Goal: Task Accomplishment & Management: Manage account settings

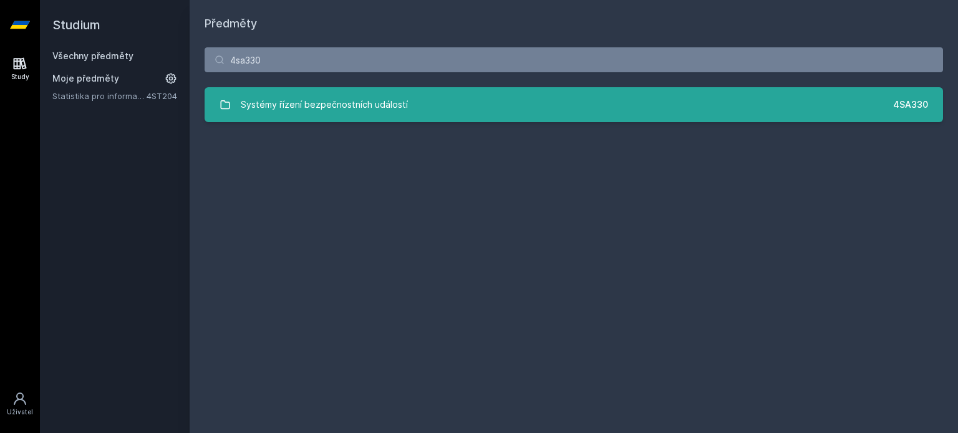
type input "4sa330"
click at [429, 99] on link "Systémy řízení bezpečnostních událostí 4SA330" at bounding box center [573, 104] width 738 height 35
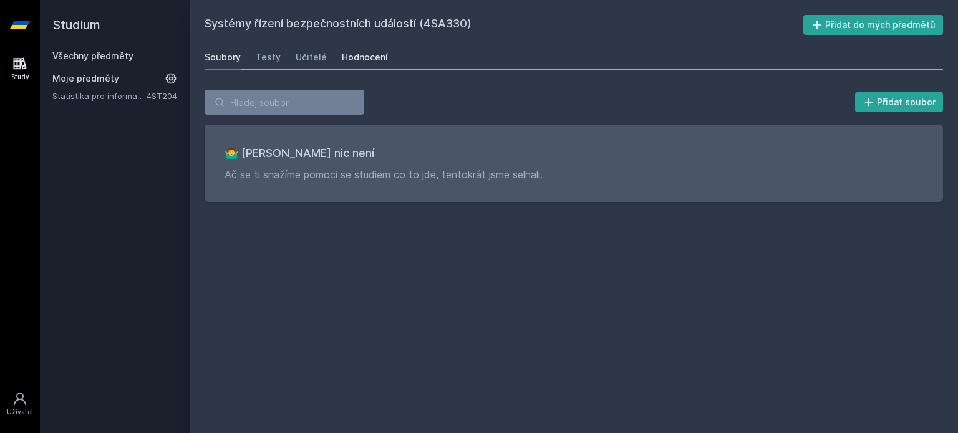
click at [365, 60] on div "Hodnocení" at bounding box center [365, 57] width 46 height 12
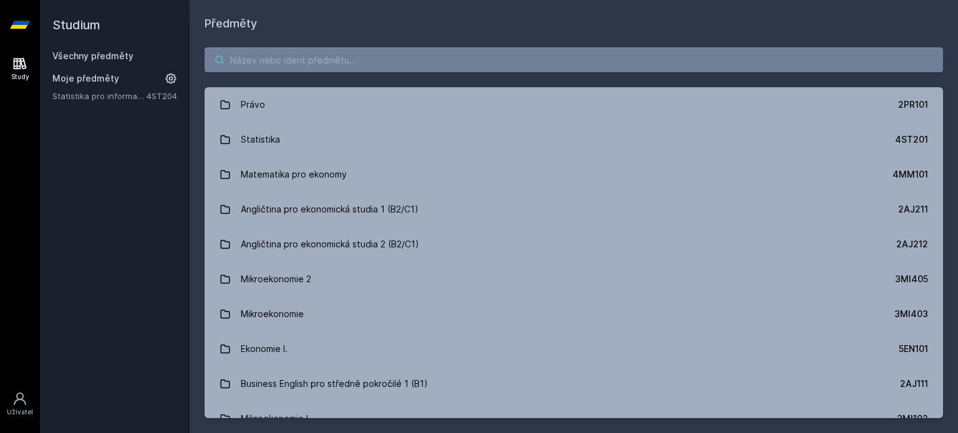
click at [357, 54] on input "search" at bounding box center [573, 59] width 738 height 25
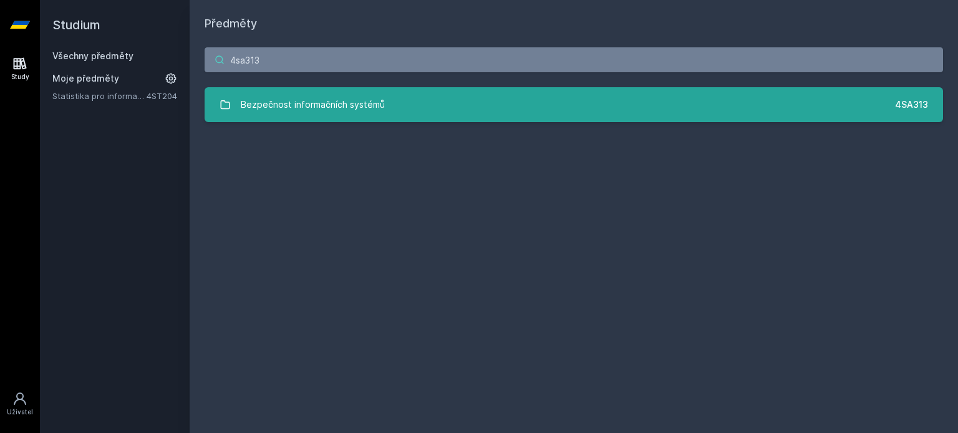
type input "4sa313"
click at [484, 112] on link "Bezpečnost informačních systémů 4SA313" at bounding box center [573, 104] width 738 height 35
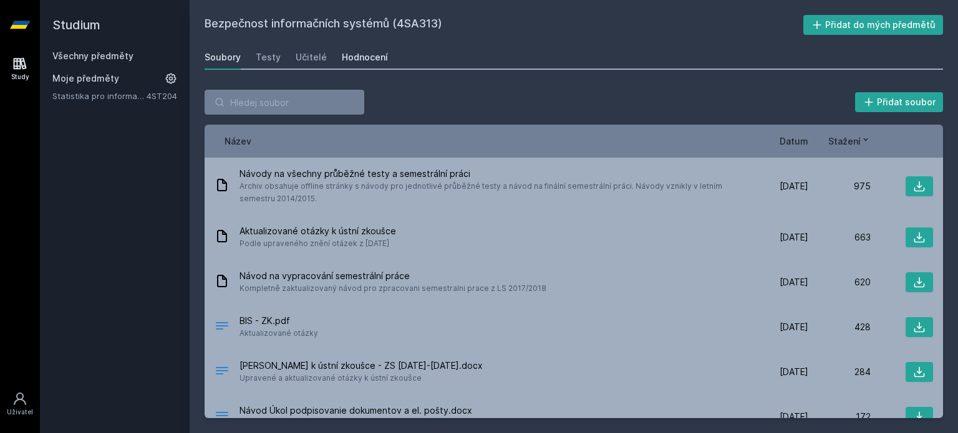
click at [359, 62] on div "Hodnocení" at bounding box center [365, 57] width 46 height 12
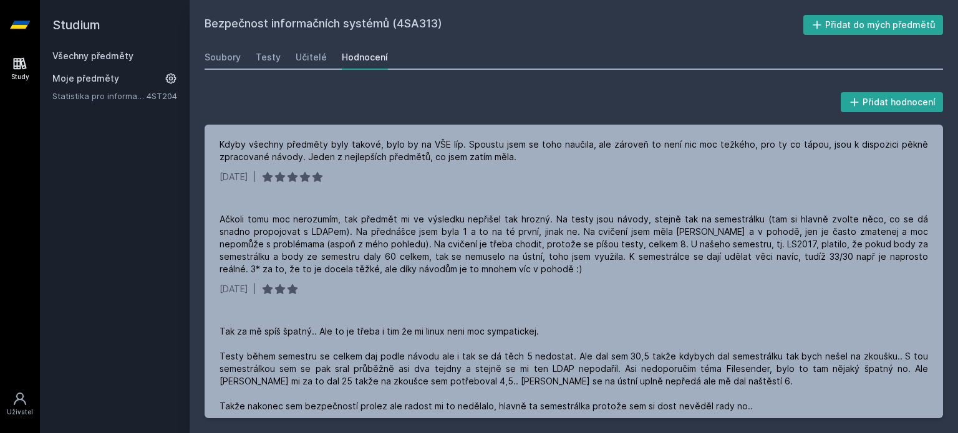
scroll to position [1247, 0]
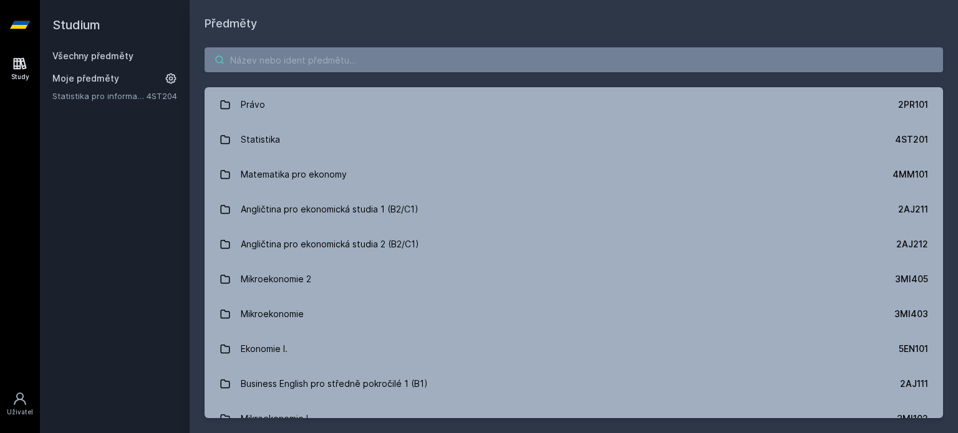
click at [353, 54] on input "search" at bounding box center [573, 59] width 738 height 25
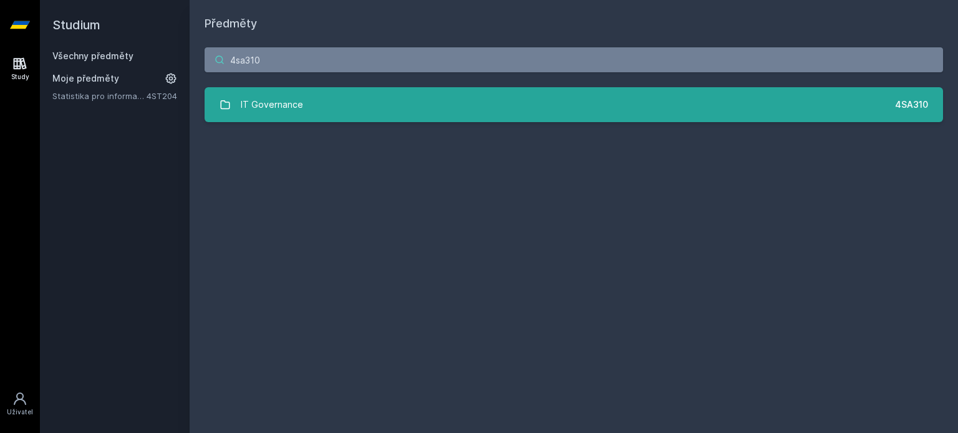
type input "4sa310"
click at [581, 89] on link "IT Governance 4SA310" at bounding box center [573, 104] width 738 height 35
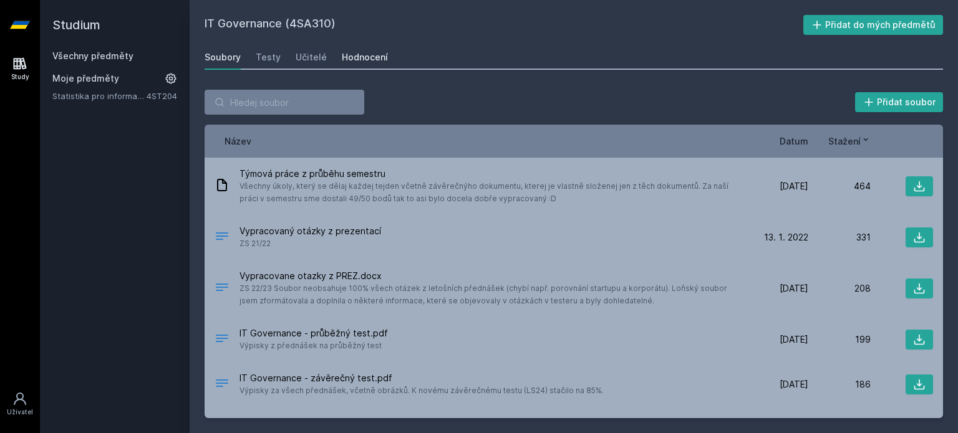
click at [374, 54] on div "Hodnocení" at bounding box center [365, 57] width 46 height 12
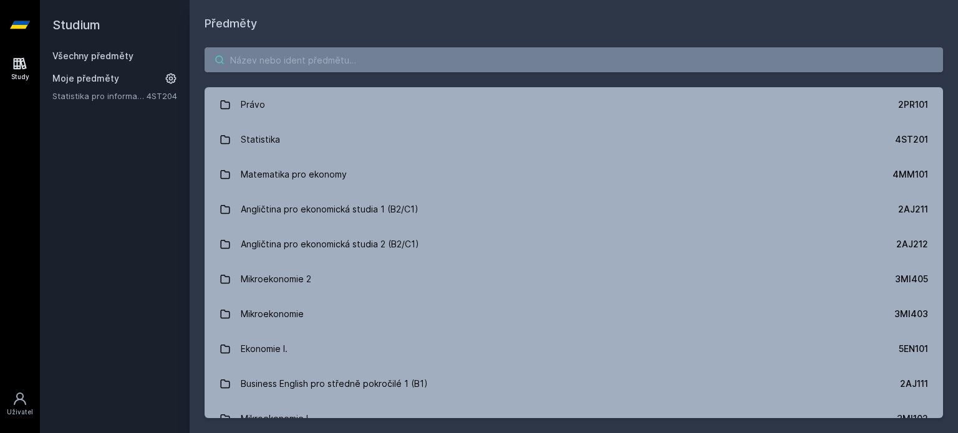
click at [388, 62] on input "search" at bounding box center [573, 59] width 738 height 25
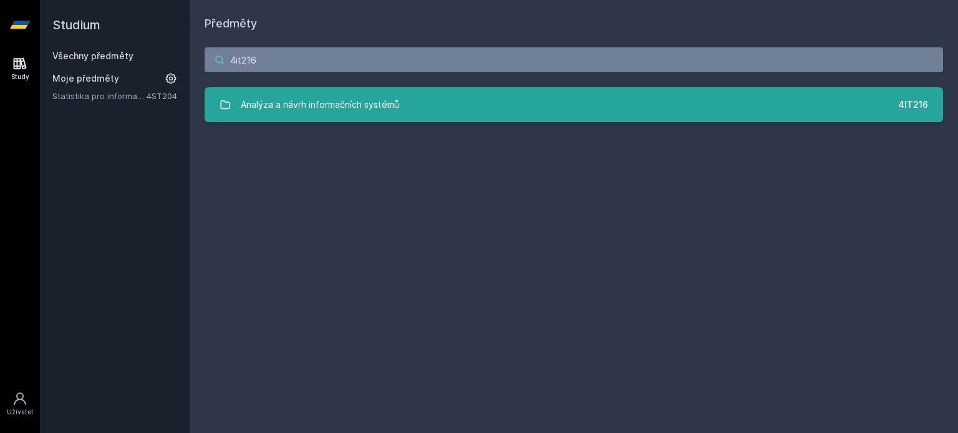
type input "4it216"
click at [535, 113] on link "Analýza a návrh informačních systémů 4IT216" at bounding box center [573, 104] width 738 height 35
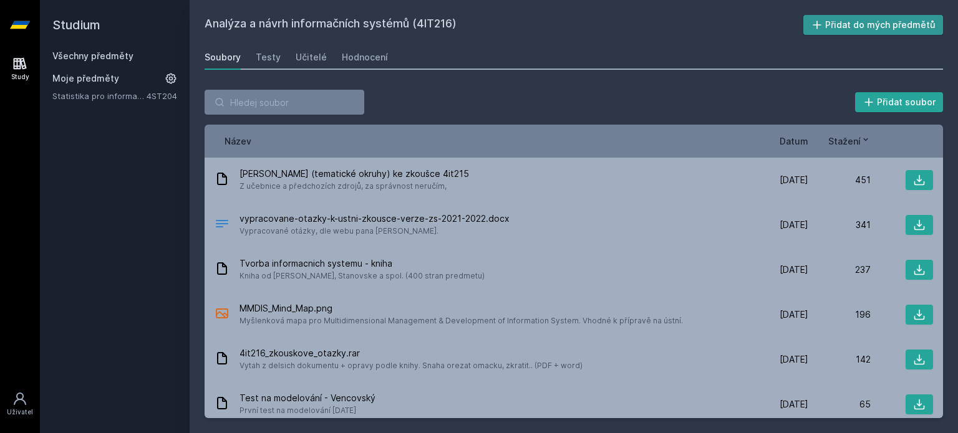
click at [848, 21] on button "Přidat do mých předmětů" at bounding box center [873, 25] width 140 height 20
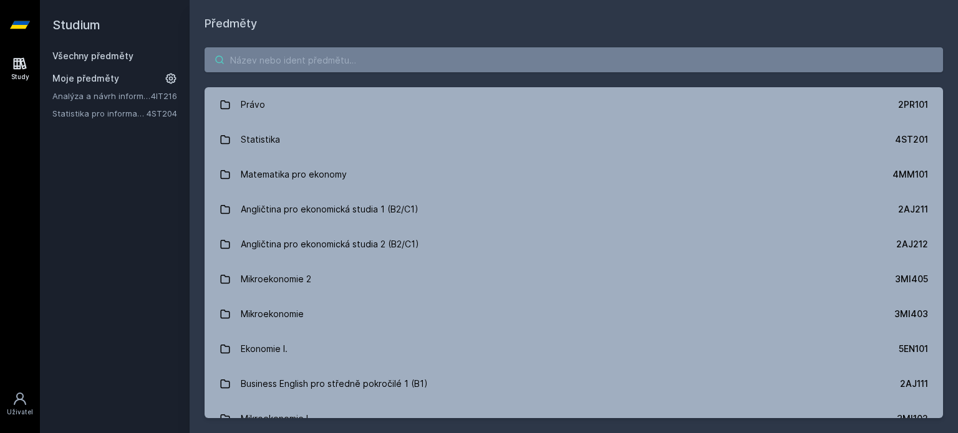
click at [399, 60] on input "search" at bounding box center [573, 59] width 738 height 25
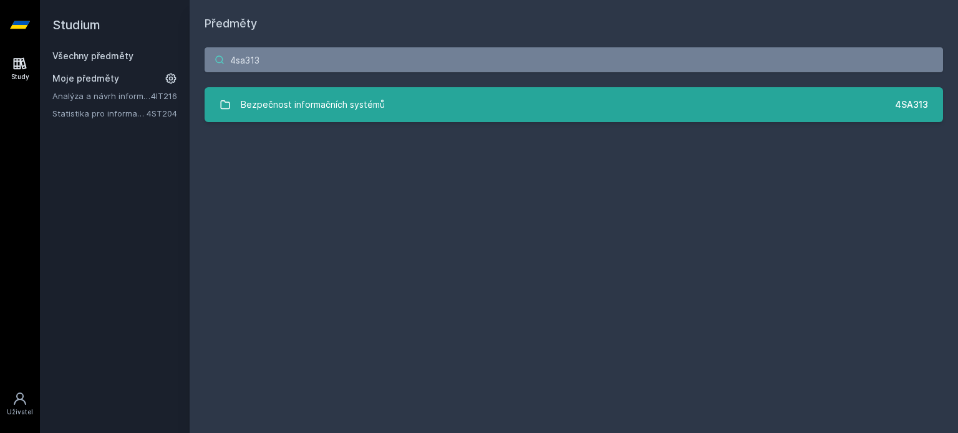
type input "4sa313"
click at [506, 116] on link "Bezpečnost informačních systémů 4SA313" at bounding box center [573, 104] width 738 height 35
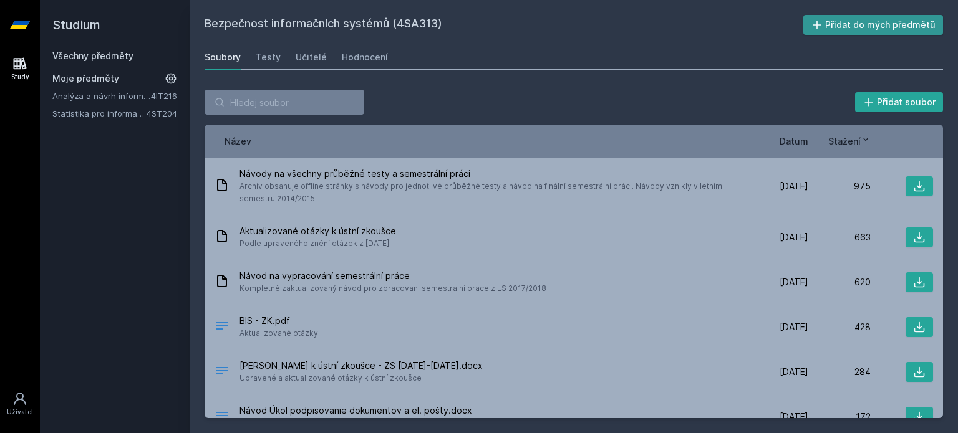
click at [818, 23] on icon at bounding box center [816, 25] width 12 height 12
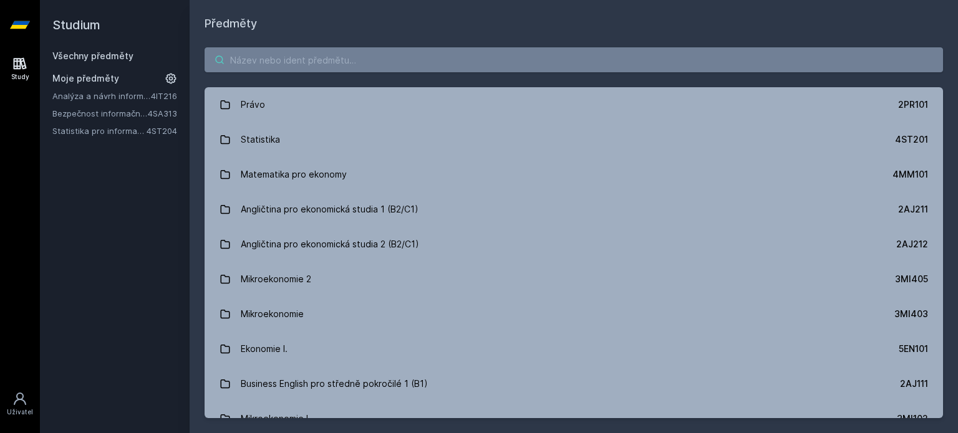
click at [447, 58] on input "search" at bounding box center [573, 59] width 738 height 25
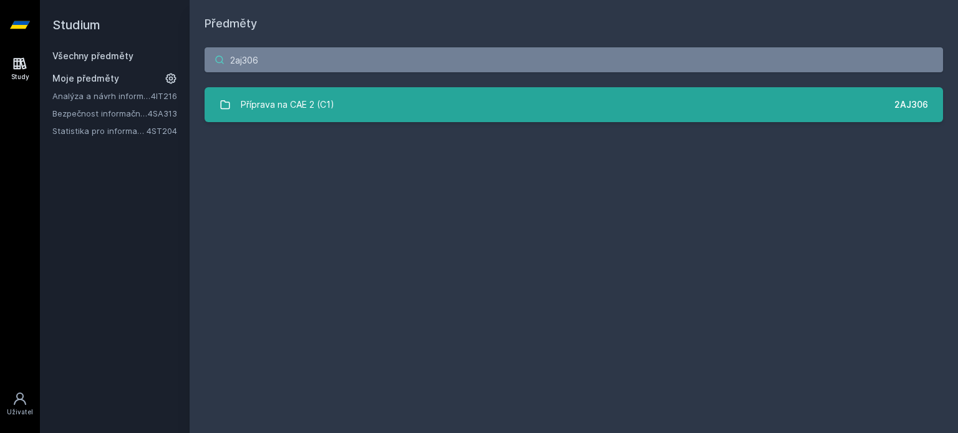
type input "2aj306"
click at [565, 112] on link "Příprava na CAE 2 (C1) 2AJ306" at bounding box center [573, 104] width 738 height 35
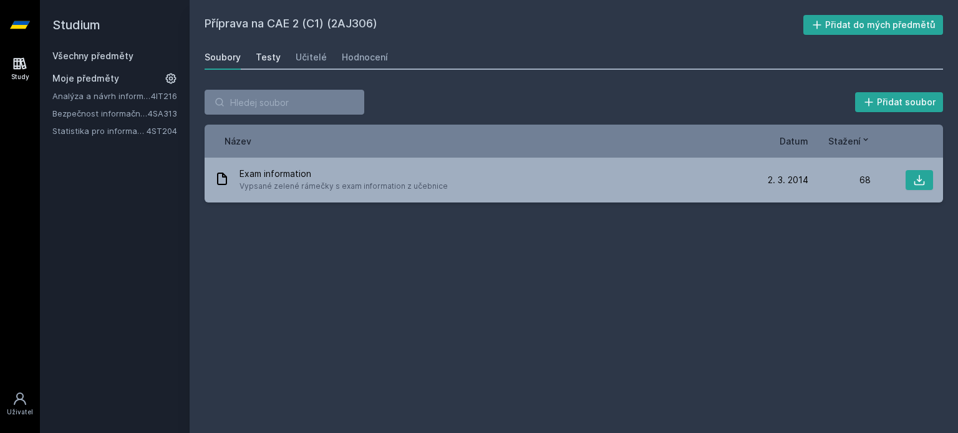
click at [272, 56] on div "Testy" at bounding box center [268, 57] width 25 height 12
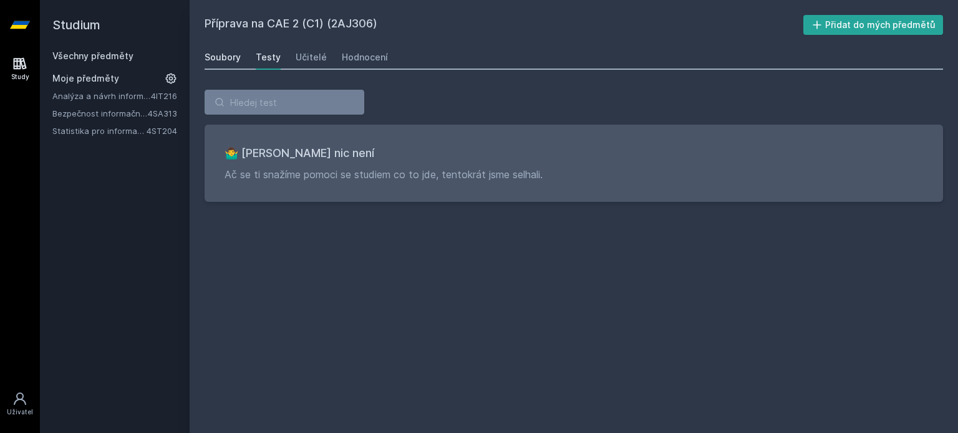
click at [233, 55] on div "Soubory" at bounding box center [222, 57] width 36 height 12
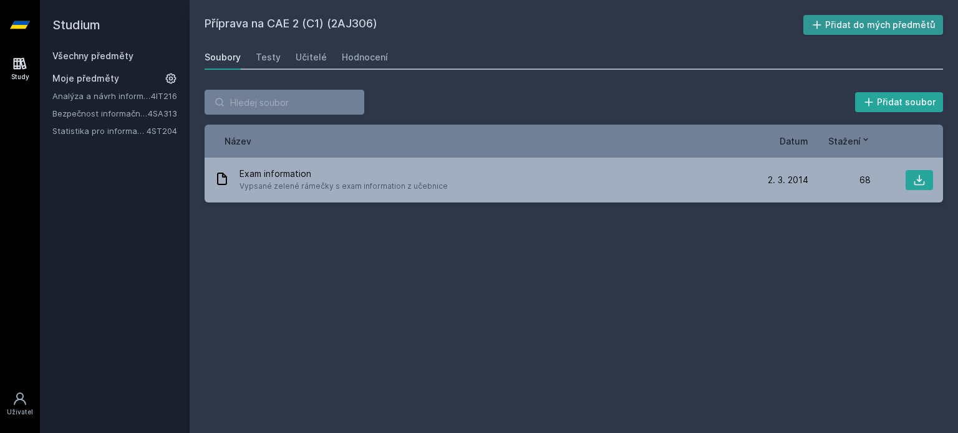
click at [813, 18] on button "Přidat do mých předmětů" at bounding box center [873, 25] width 140 height 20
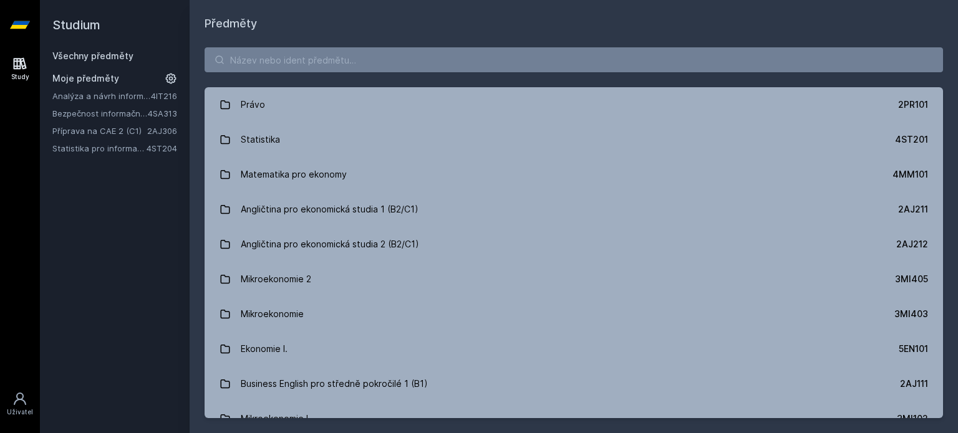
click at [441, 72] on div "Právo 2PR101 Statistika 4ST201 Matematika pro ekonomy 4MM101 Angličtina pro eko…" at bounding box center [574, 232] width 768 height 401
click at [446, 66] on input "search" at bounding box center [573, 59] width 738 height 25
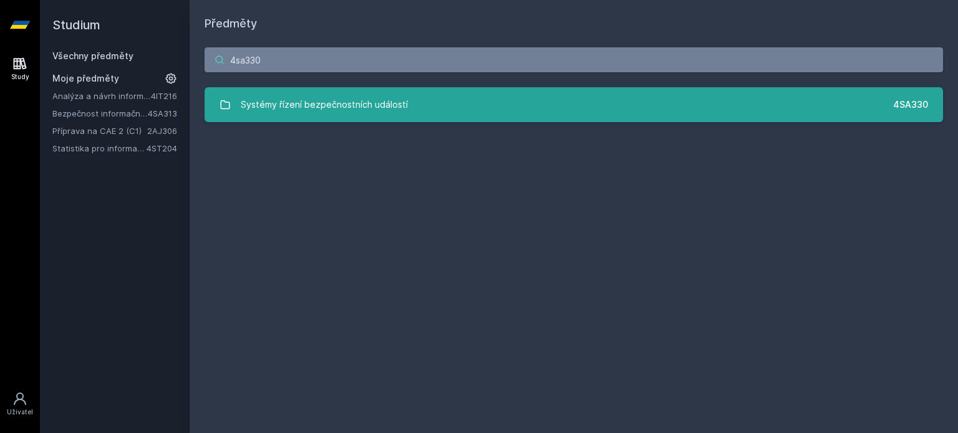
type input "4sa330"
click at [672, 99] on link "Systémy řízení bezpečnostních událostí 4SA330" at bounding box center [573, 104] width 738 height 35
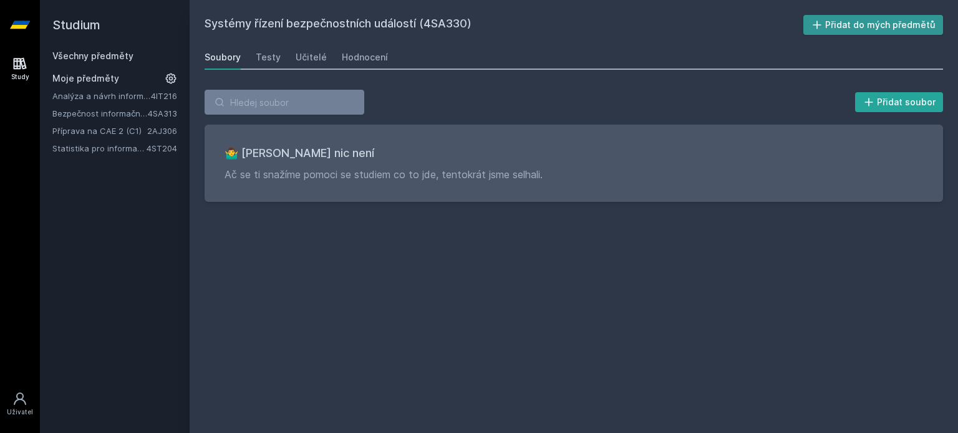
click at [830, 22] on button "Přidat do mých předmětů" at bounding box center [873, 25] width 140 height 20
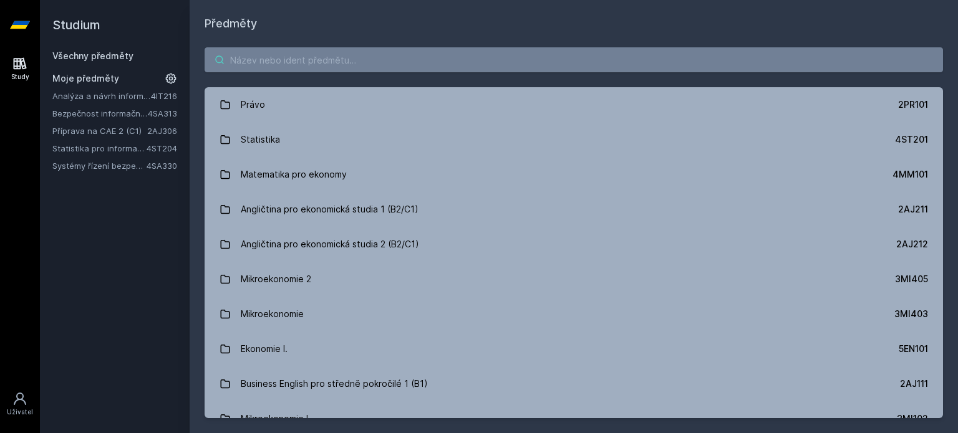
click at [399, 55] on input "search" at bounding box center [573, 59] width 738 height 25
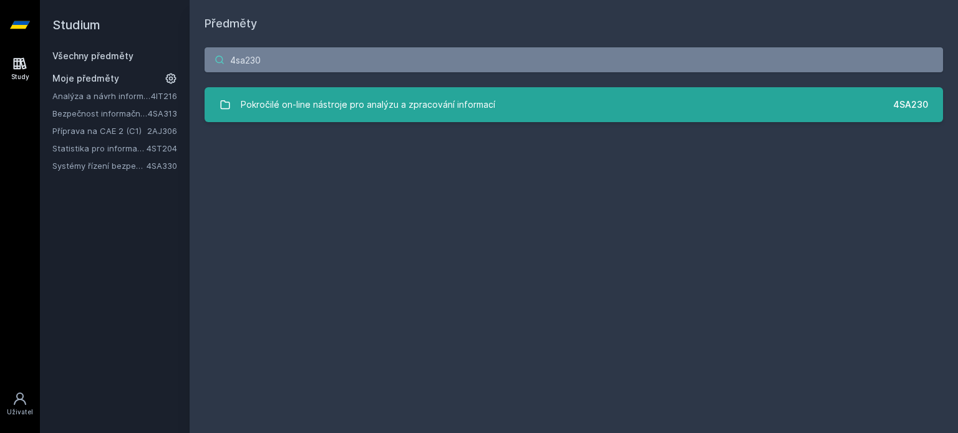
type input "4sa230"
click at [499, 99] on link "Pokročilé on-line nástroje pro analýzu a zpracování informací 4SA230" at bounding box center [573, 104] width 738 height 35
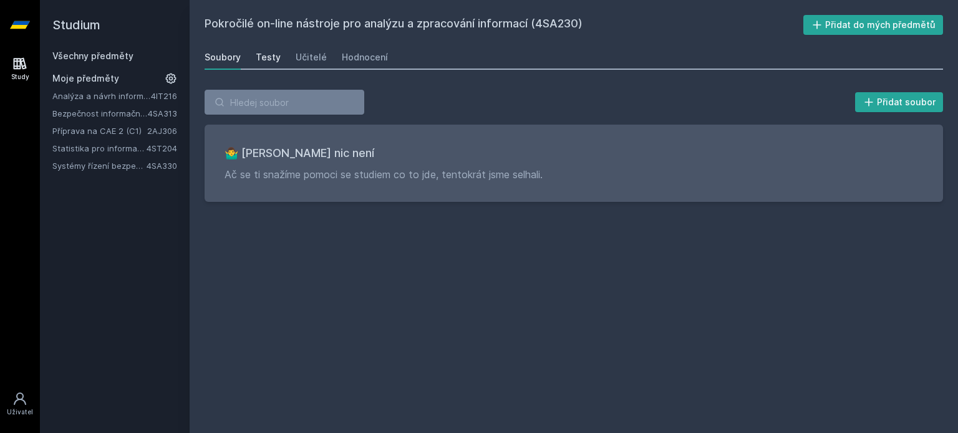
click at [257, 55] on div "Testy" at bounding box center [268, 57] width 25 height 12
click at [296, 56] on div "Učitelé" at bounding box center [311, 57] width 31 height 12
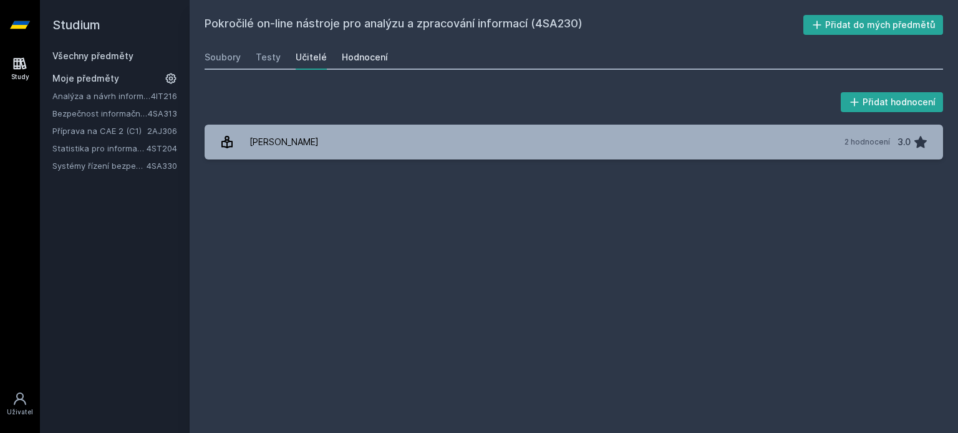
click at [362, 54] on div "Hodnocení" at bounding box center [365, 57] width 46 height 12
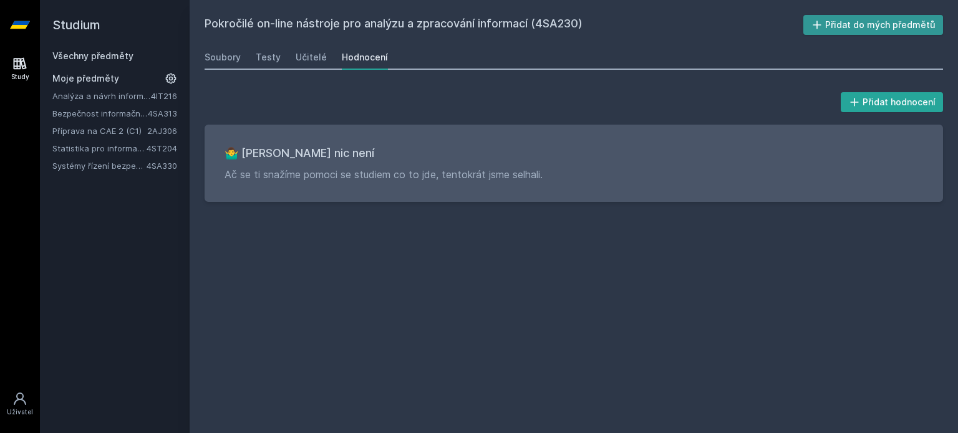
click at [830, 29] on button "Přidat do mých předmětů" at bounding box center [873, 25] width 140 height 20
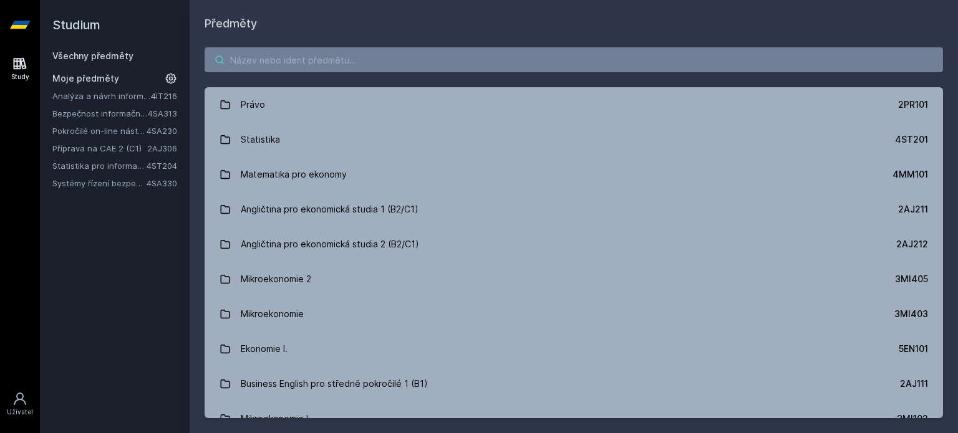
click at [424, 52] on input "search" at bounding box center [573, 59] width 738 height 25
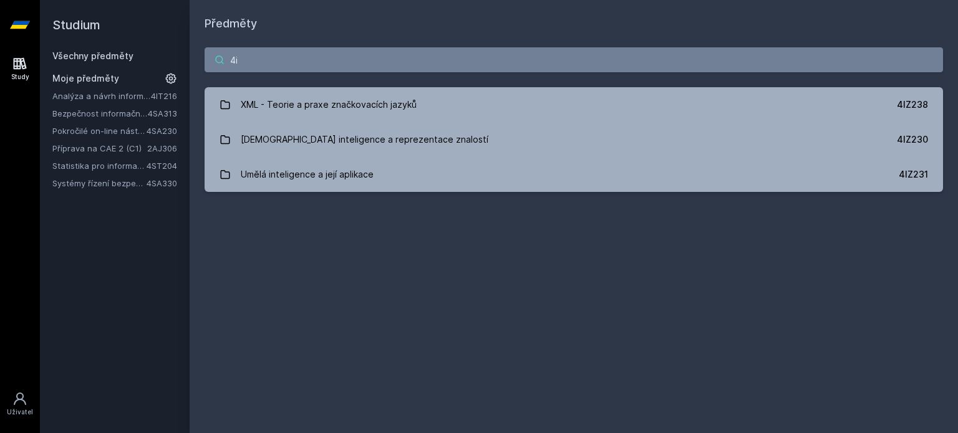
type input "4"
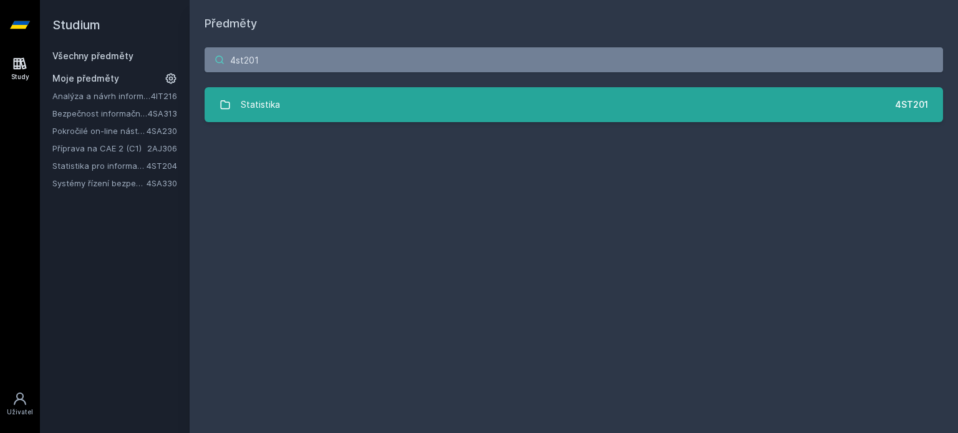
type input "4st201"
click at [523, 107] on link "Statistika 4ST201" at bounding box center [573, 104] width 738 height 35
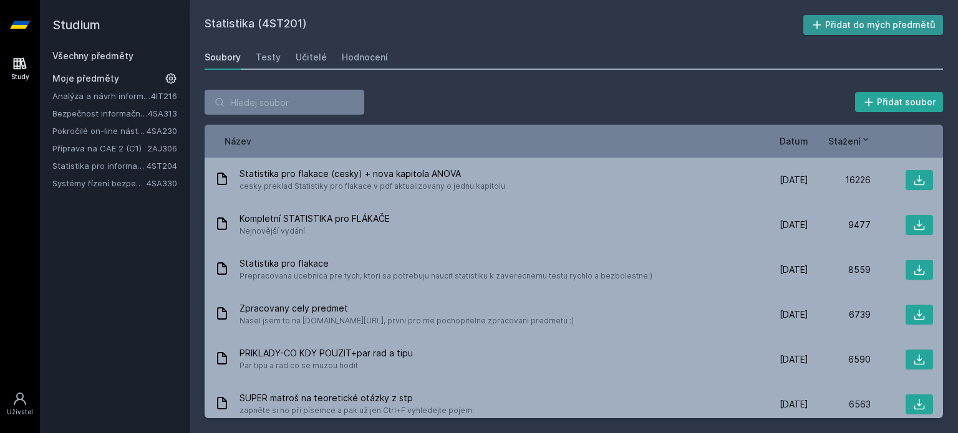
click at [833, 22] on button "Přidat do mých předmětů" at bounding box center [873, 25] width 140 height 20
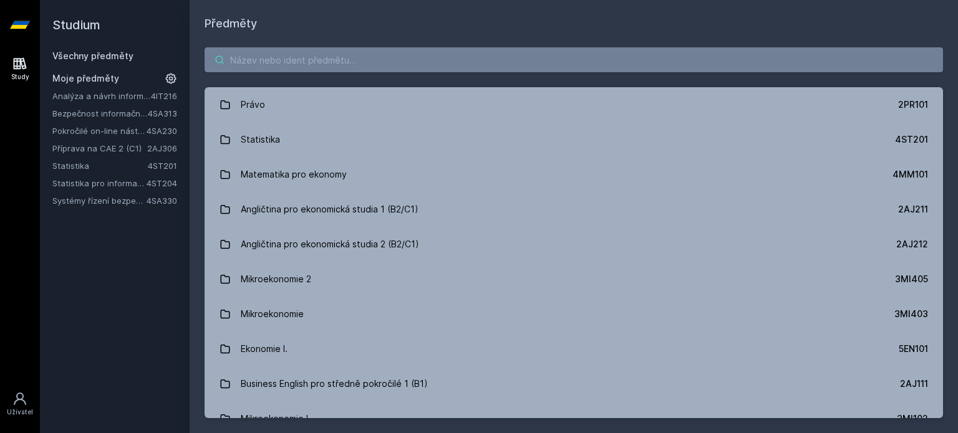
click at [388, 64] on input "search" at bounding box center [573, 59] width 738 height 25
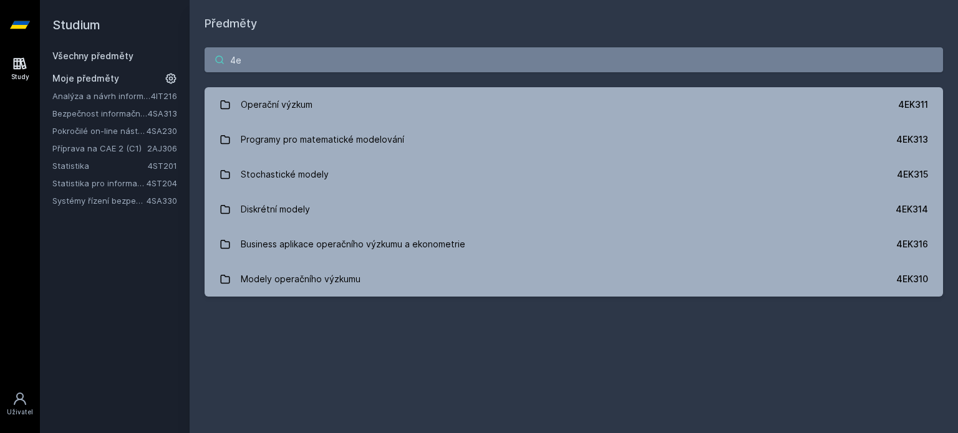
type input "4"
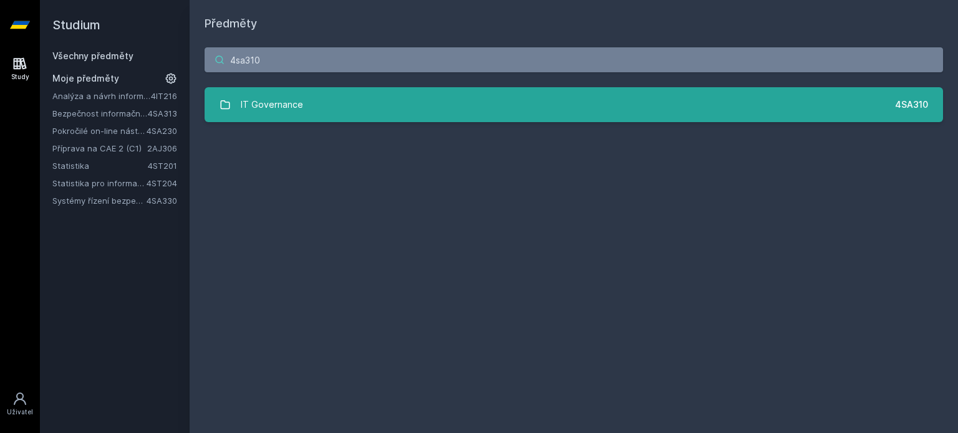
type input "4sa310"
click at [413, 104] on link "IT Governance 4SA310" at bounding box center [573, 104] width 738 height 35
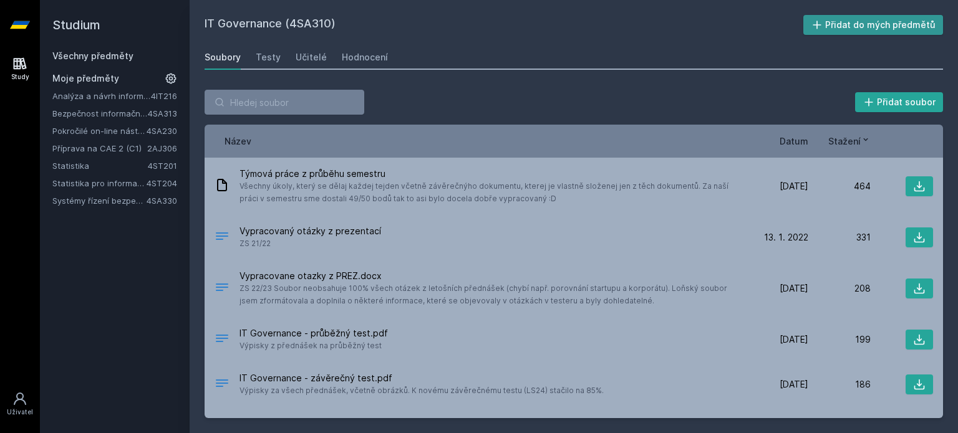
click at [850, 25] on button "Přidat do mých předmětů" at bounding box center [873, 25] width 140 height 20
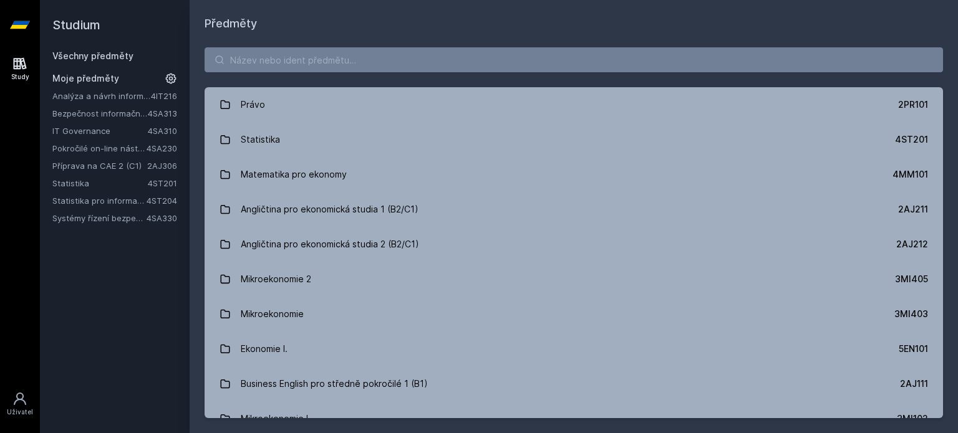
click at [102, 112] on link "Bezpečnost informačních systémů" at bounding box center [99, 113] width 95 height 12
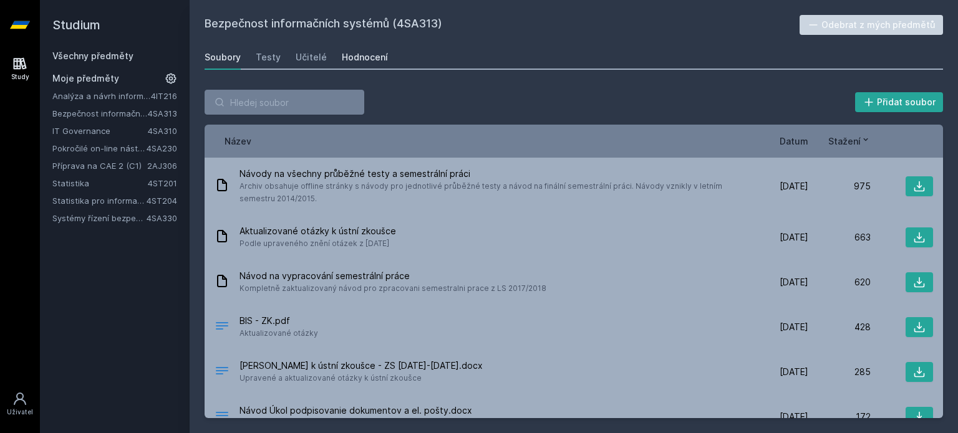
click at [369, 57] on div "Hodnocení" at bounding box center [365, 57] width 46 height 12
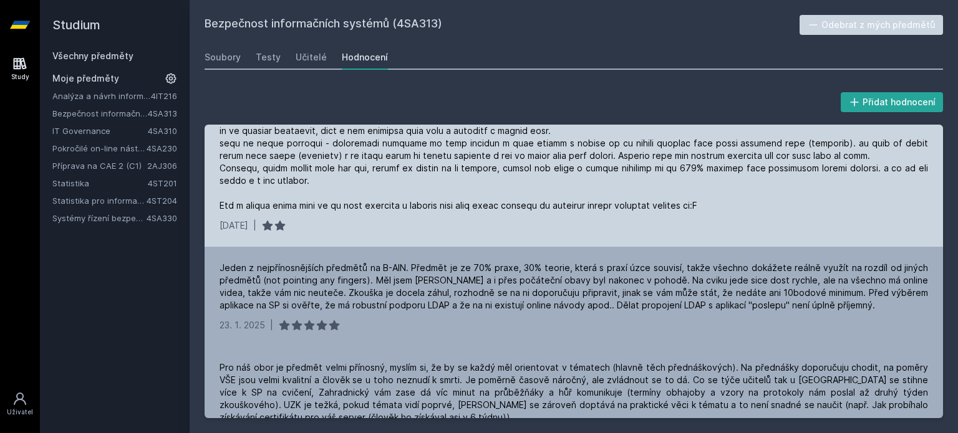
scroll to position [239, 0]
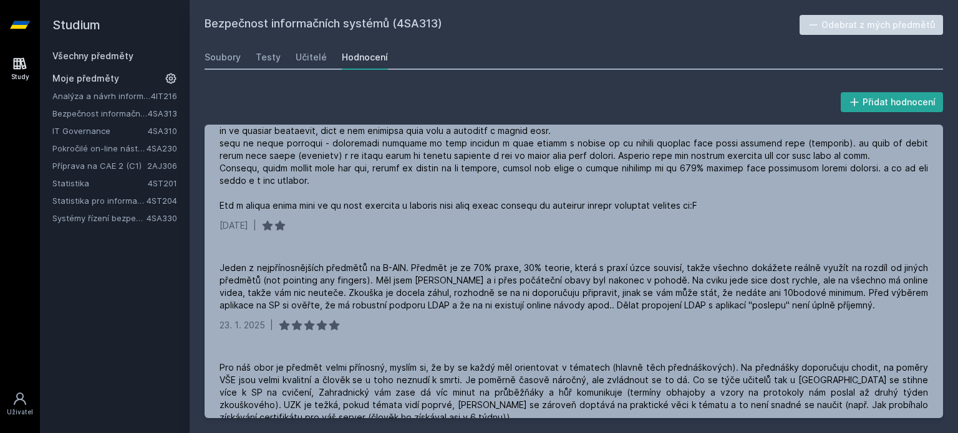
click at [668, 82] on div "Přidat hodnocení Hodně práce, ale je to přínosný předmět. Na ústní se fr připra…" at bounding box center [574, 254] width 768 height 358
click at [673, 88] on div "Přidat hodnocení Hodně práce, ale je to přínosný předmět. Na ústní se fr připra…" at bounding box center [574, 254] width 768 height 358
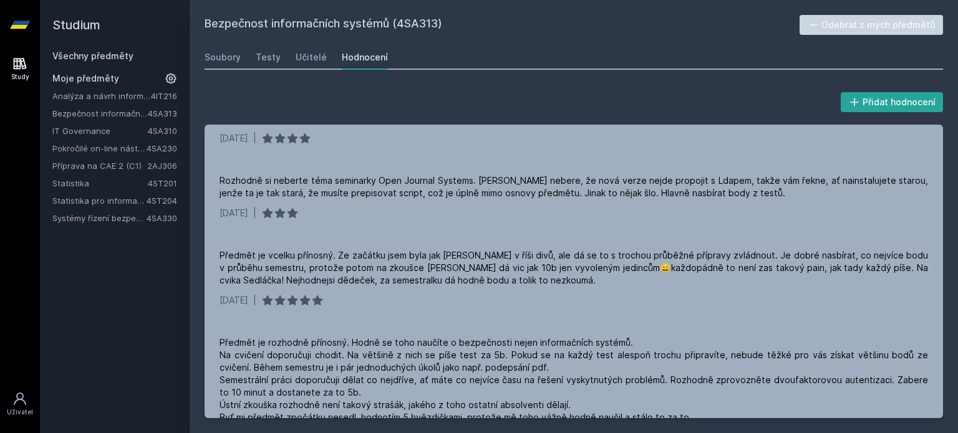
scroll to position [546, 0]
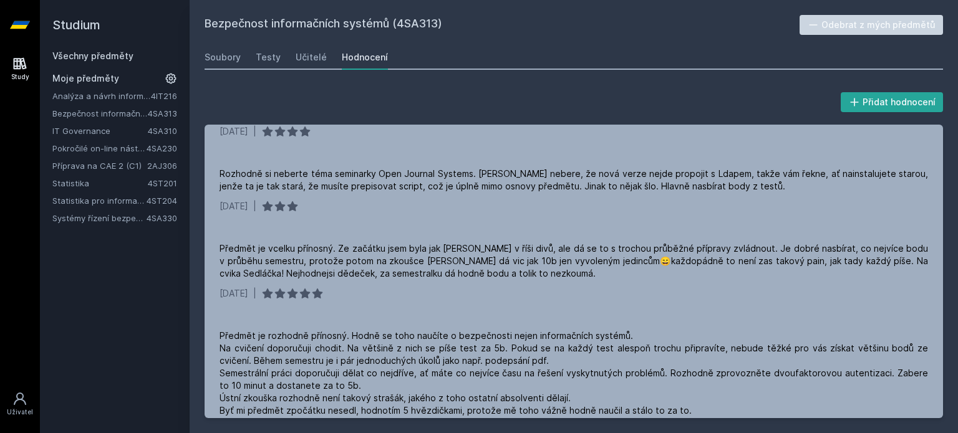
click at [324, 59] on div "Soubory Testy Učitelé Hodnocení" at bounding box center [573, 57] width 738 height 25
click at [313, 61] on div "Učitelé" at bounding box center [311, 57] width 31 height 12
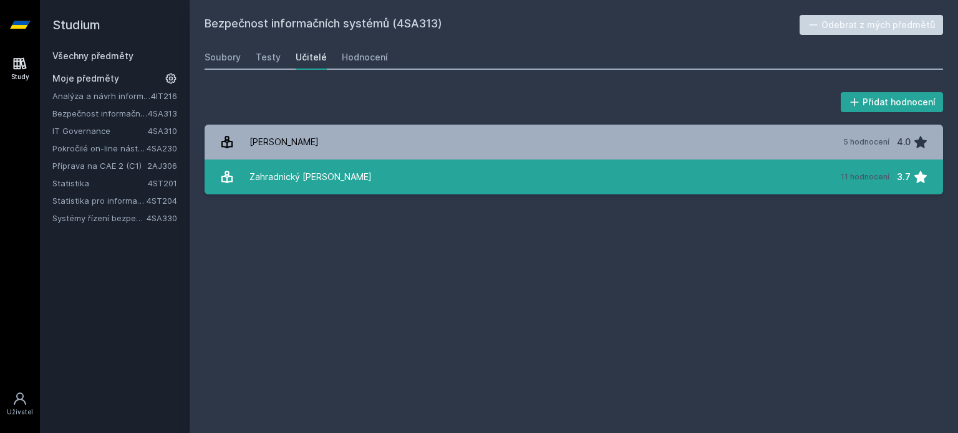
click at [433, 176] on link "Zahradnický Tomáš 11 hodnocení 3.7" at bounding box center [573, 177] width 738 height 35
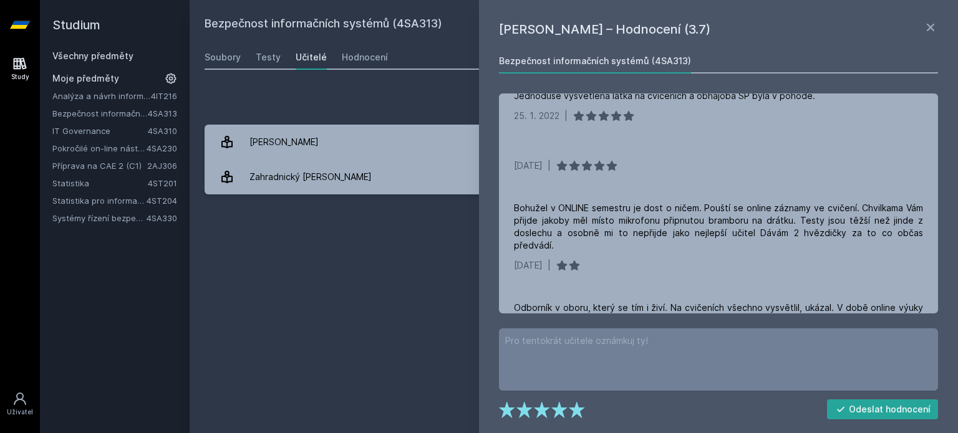
scroll to position [458, 0]
click at [928, 27] on icon at bounding box center [930, 27] width 15 height 15
